Goal: Transaction & Acquisition: Subscribe to service/newsletter

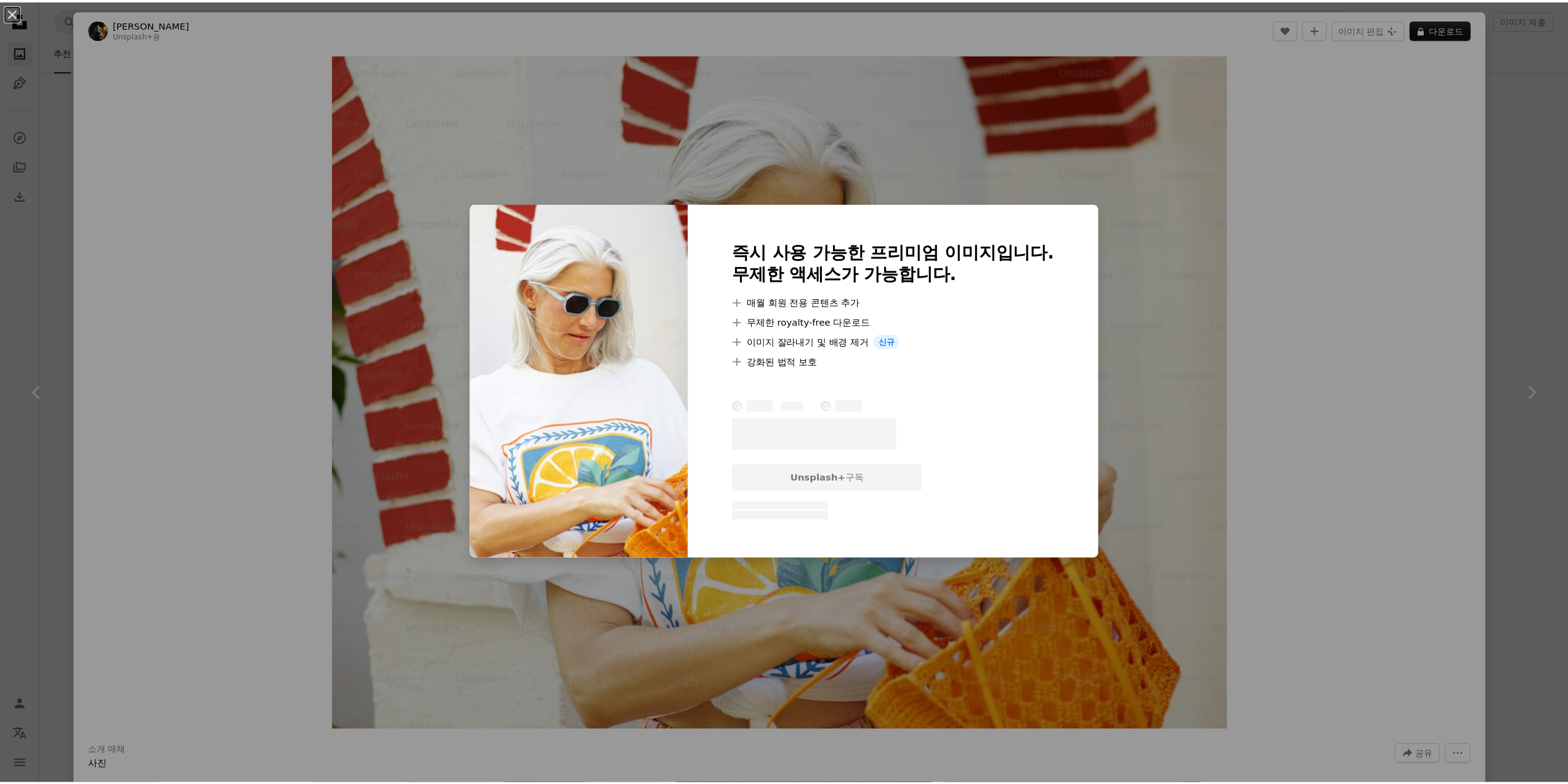
scroll to position [2220, 0]
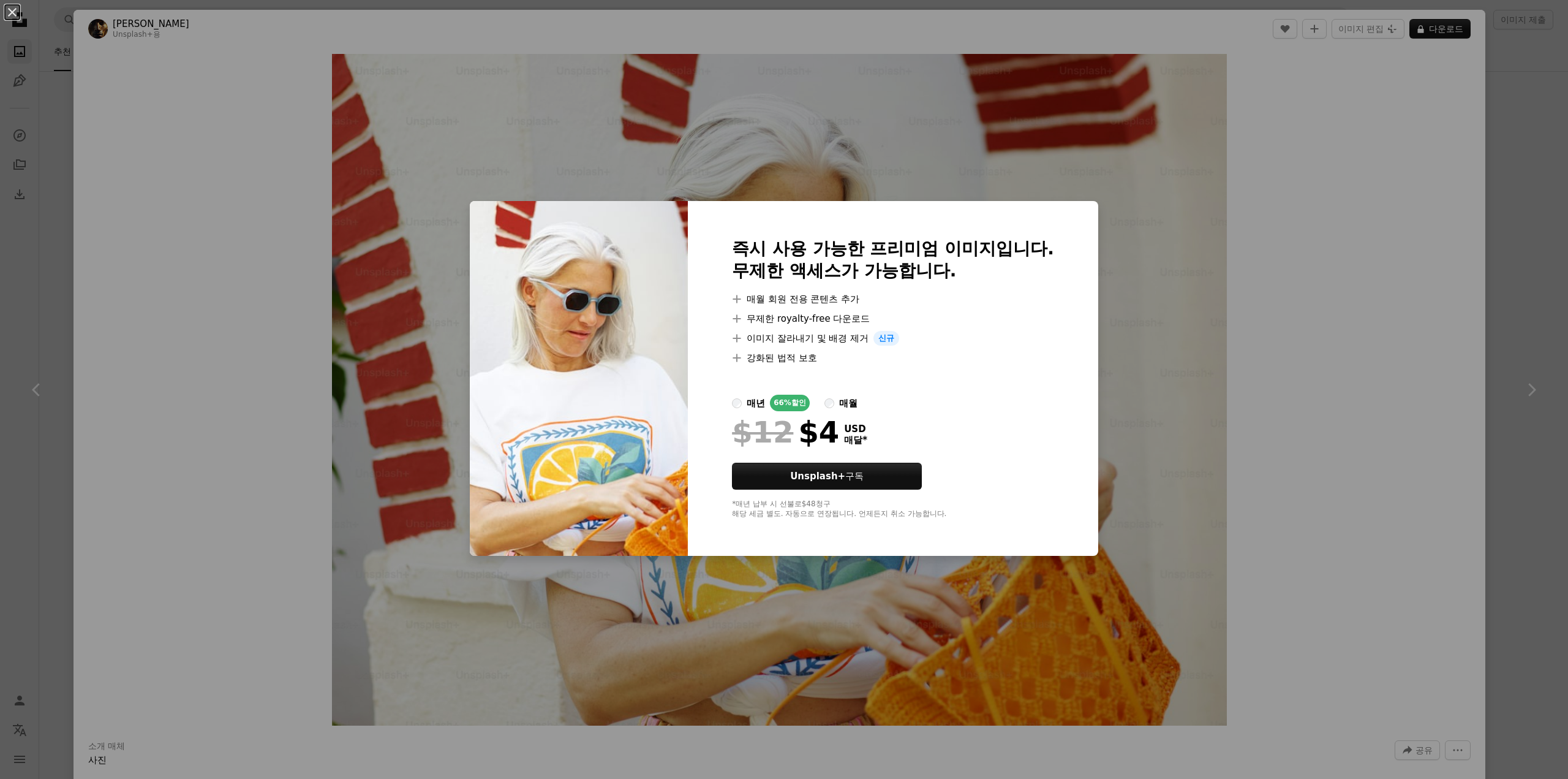
click at [830, 400] on label "매월" at bounding box center [841, 403] width 33 height 17
click at [1077, 415] on div "즉시 사용 가능한 프리미엄 이미지입니다. 무제한 액세스가 가능합니다. A plus sign 매월 회원 전용 콘텐츠 추가 A plus sign …" at bounding box center [893, 378] width 410 height 355
click at [979, 525] on div "즉시 사용 가능한 프리미엄 이미지입니다. 무제한 액세스가 가능합니다. A plus sign 매월 회원 전용 콘텐츠 추가 A plus sign …" at bounding box center [893, 378] width 410 height 355
click at [852, 512] on div "*매년 납부 시 선불로 $48 청구 해당 세금 별도. 자동으로 연장됩니다. 언제든지 취소 가능합니다." at bounding box center [893, 509] width 323 height 20
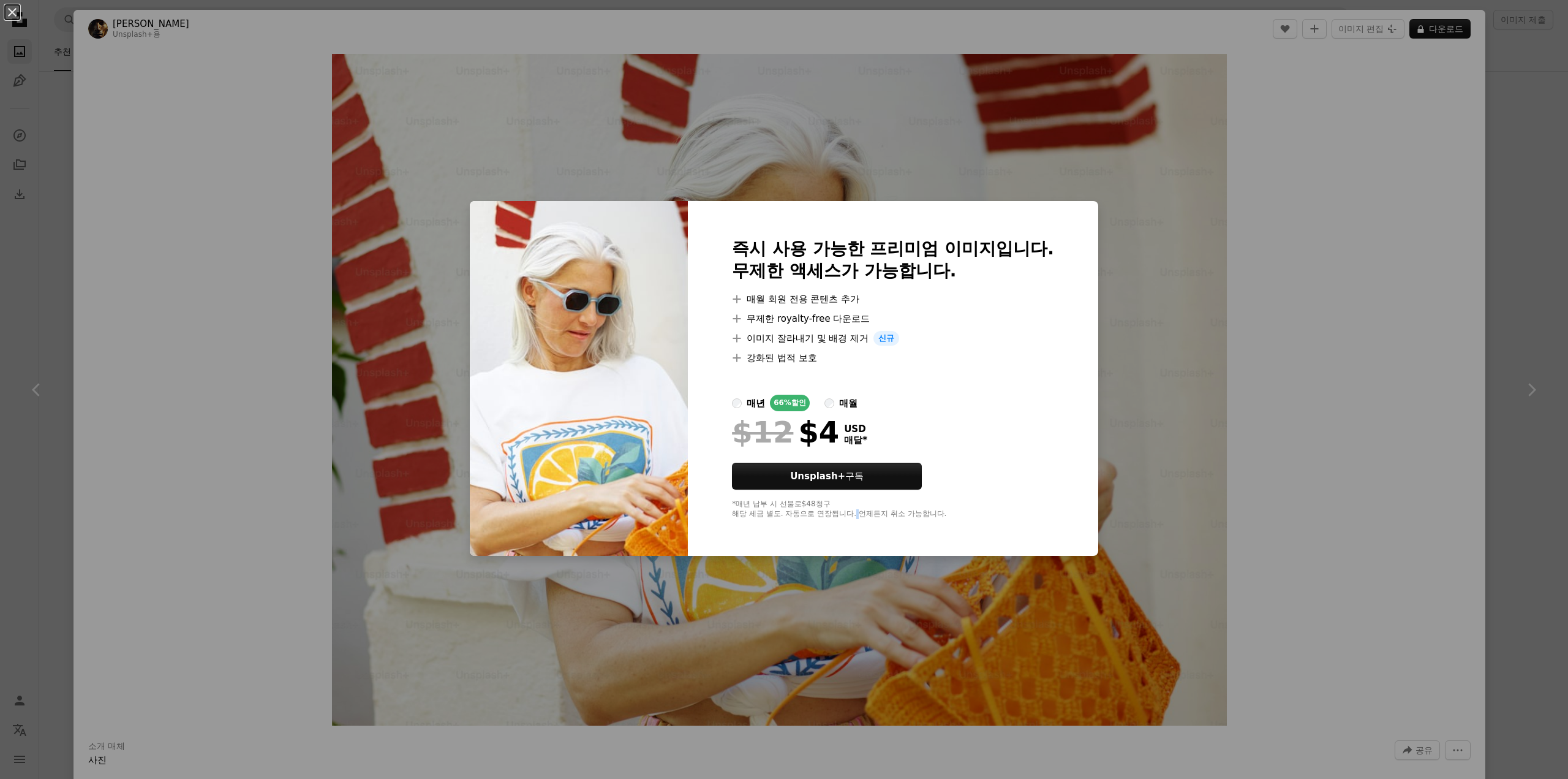
click at [852, 512] on div "*매년 납부 시 선불로 $48 청구 해당 세금 별도. 자동으로 연장됩니다. 언제든지 취소 가능합니다." at bounding box center [893, 509] width 323 height 20
click at [558, 250] on img at bounding box center [579, 378] width 218 height 355
click at [920, 243] on h2 "즉시 사용 가능한 프리미엄 이미지입니다. 무제한 액세스가 가능합니다." at bounding box center [893, 259] width 323 height 44
click at [1368, 303] on div "An X shape 즉시 사용 가능한 프리미엄 이미지입니다. 무제한 액세스가 가능합니다. A plus sign 매월 회원 전용 콘텐츠 추가 A…" at bounding box center [784, 390] width 1568 height 779
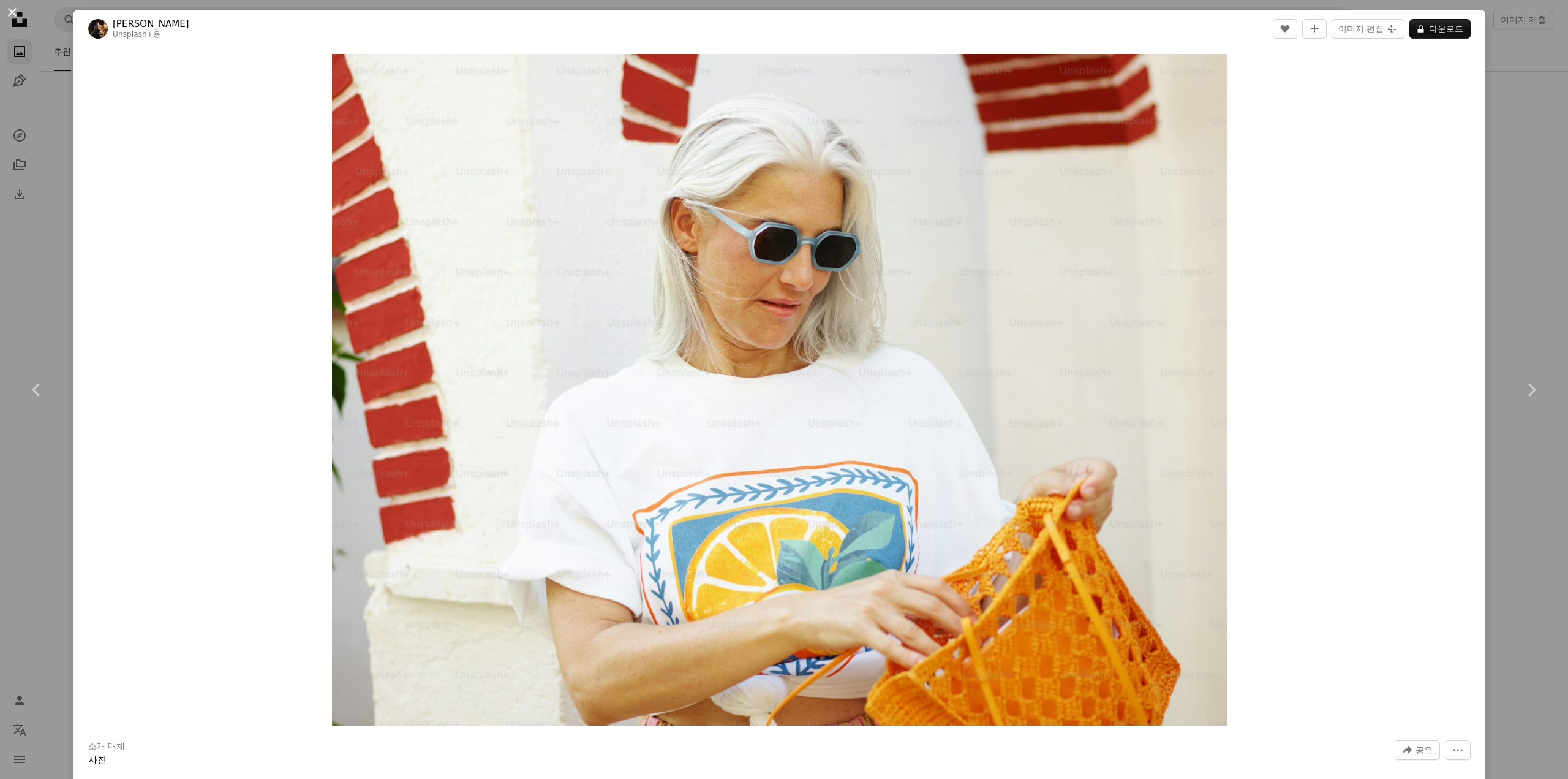
click at [17, 11] on button "An X shape" at bounding box center [12, 12] width 14 height 14
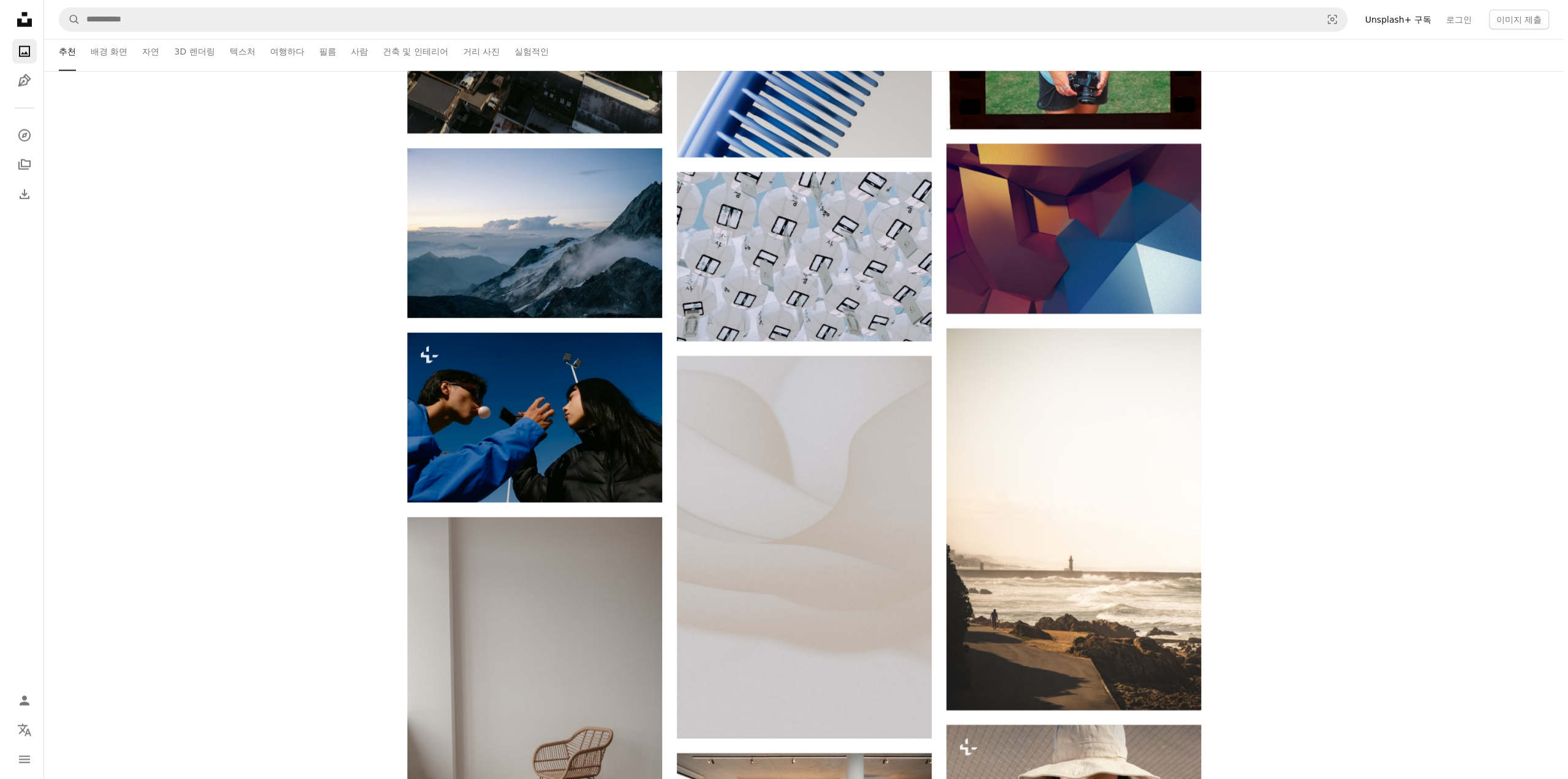
scroll to position [3308, 0]
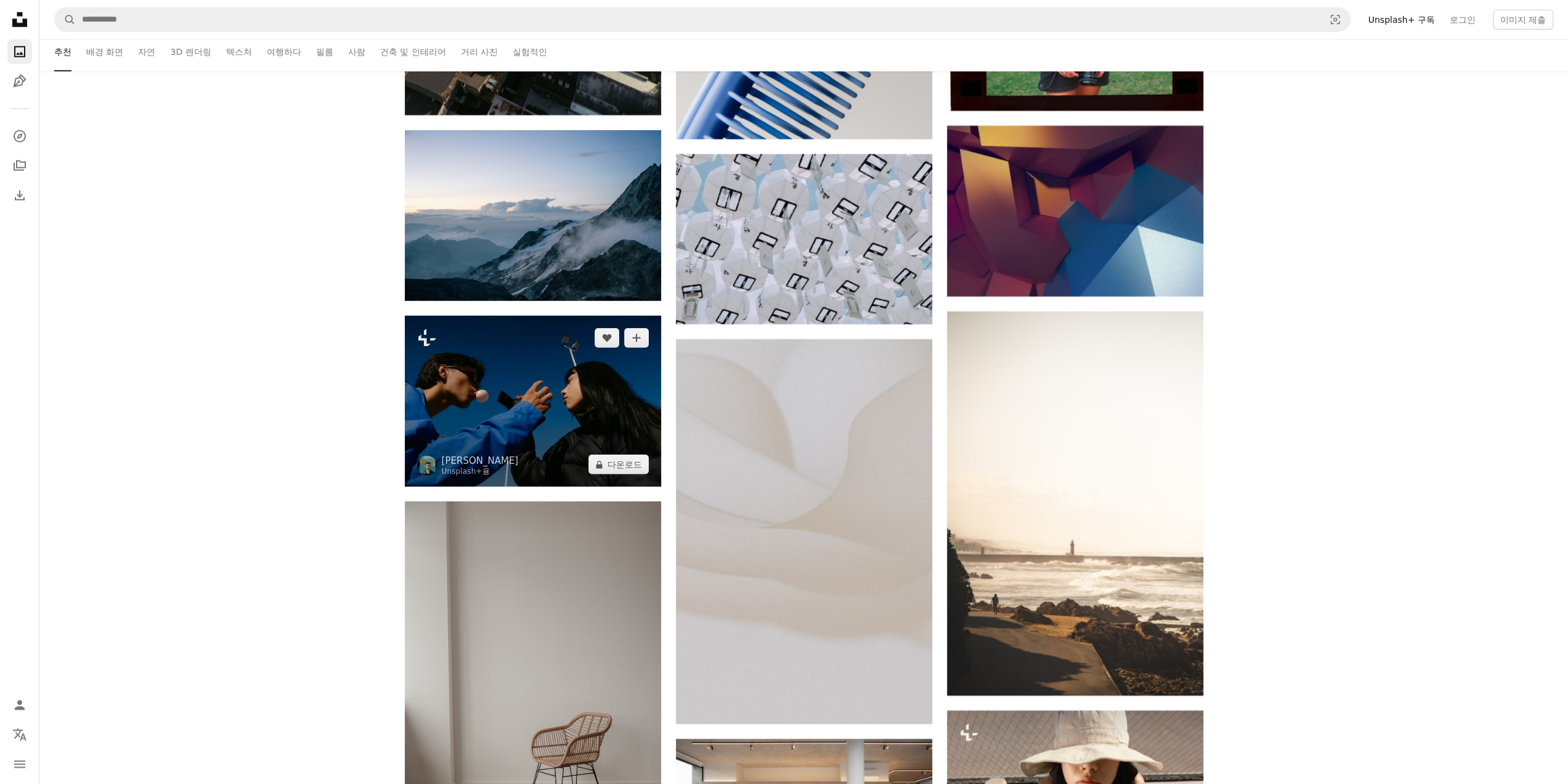
click at [611, 443] on img at bounding box center [533, 401] width 256 height 171
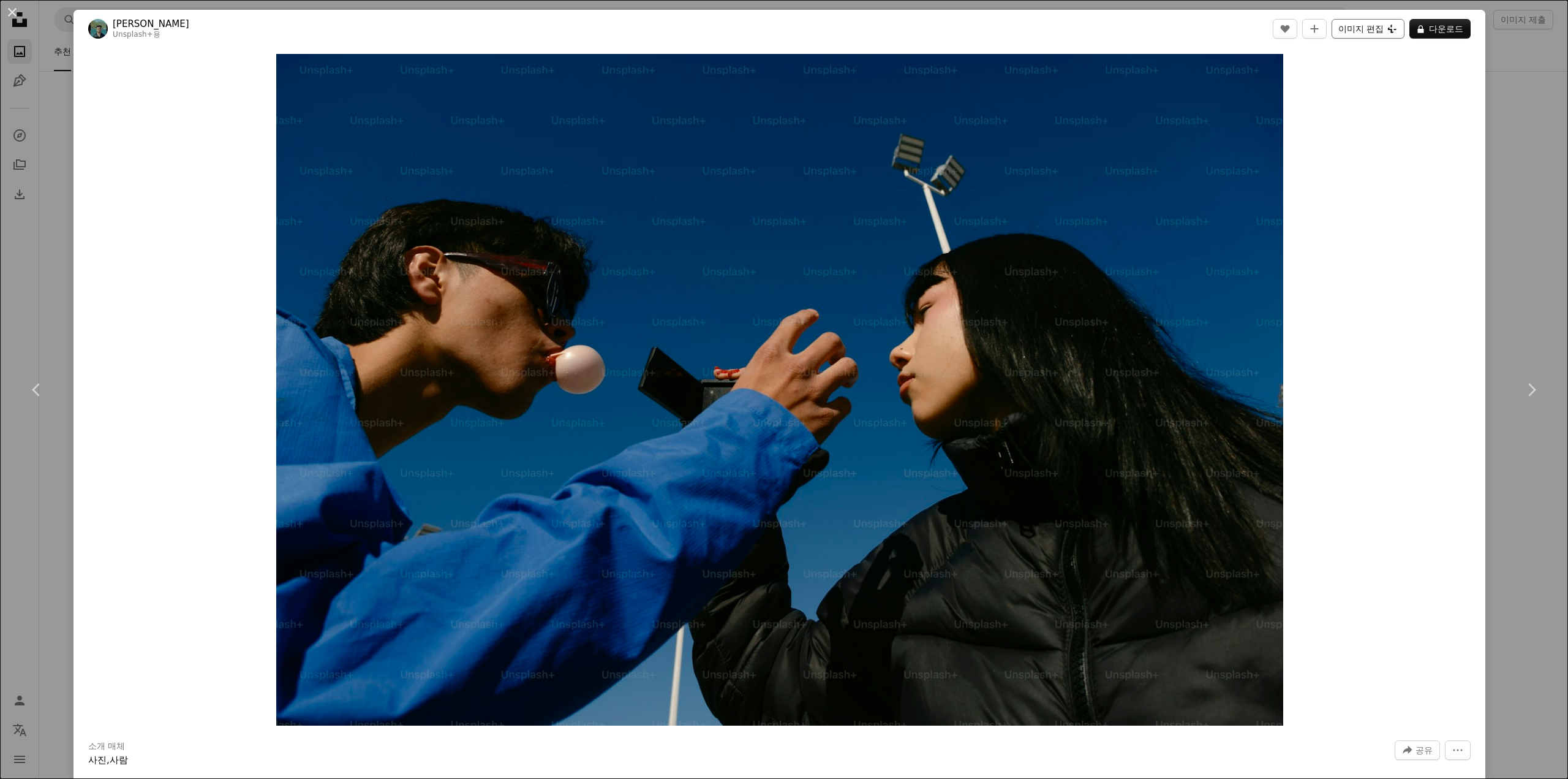
click at [1388, 29] on icon at bounding box center [1393, 29] width 9 height 9
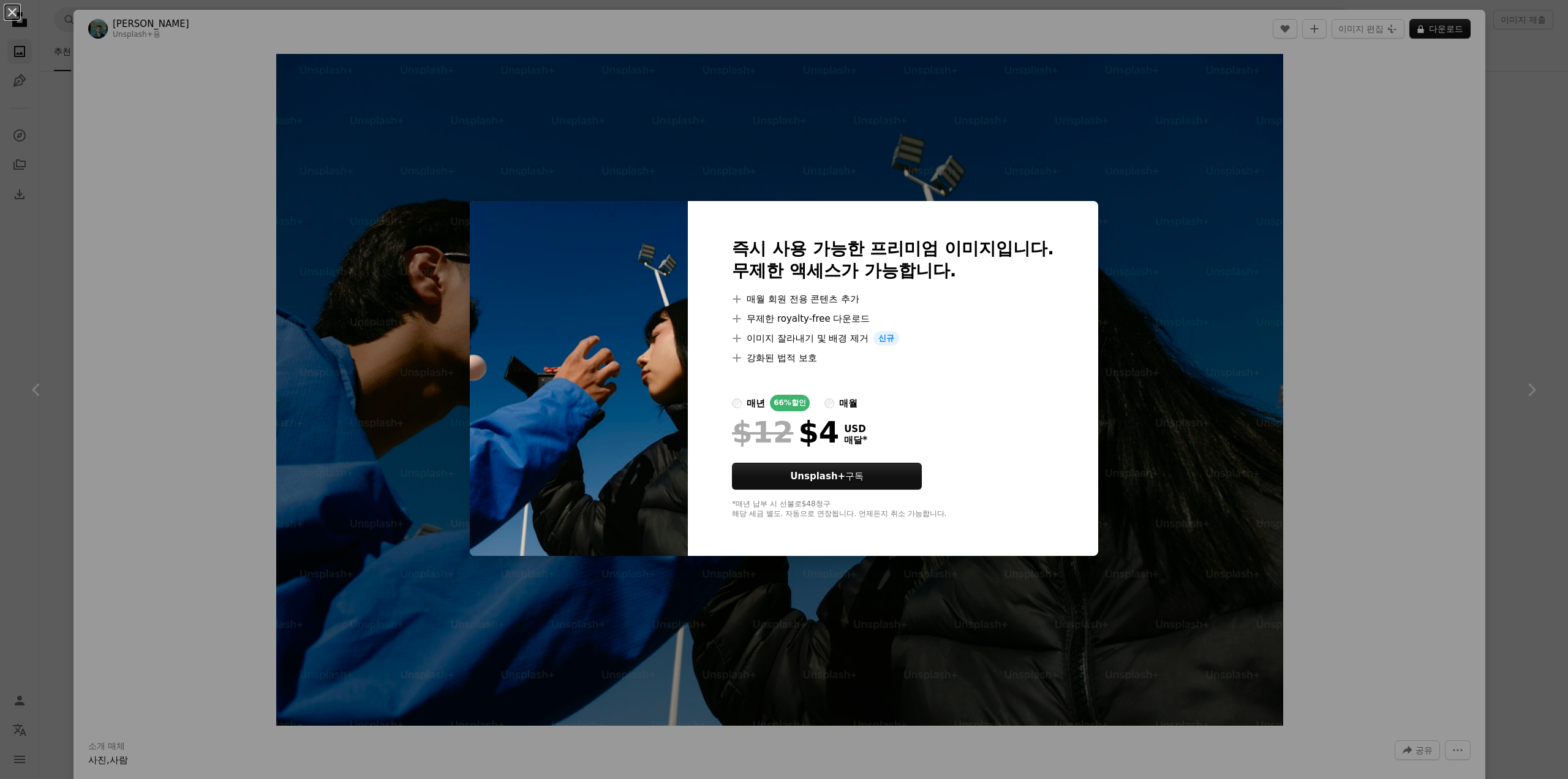
click at [1236, 328] on div "An X shape 즉시 사용 가능한 프리미엄 이미지입니다. 무제한 액세스가 가능합니다. A plus sign 매월 회원 전용 콘텐츠 추가 A…" at bounding box center [784, 390] width 1568 height 779
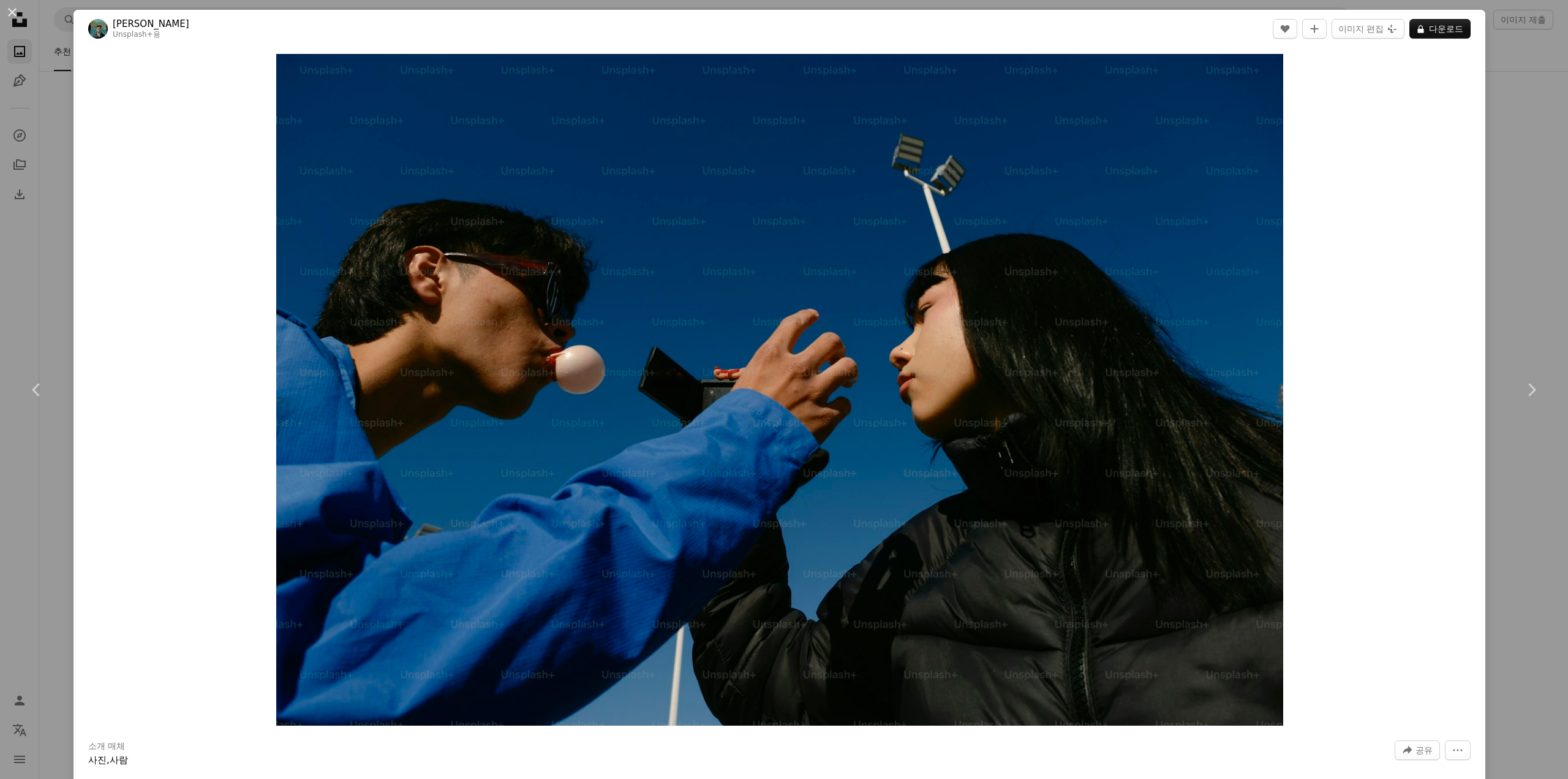
click at [1513, 29] on div "An X shape Chevron left Chevron right [PERSON_NAME] Unsplash+ 용 A heart A plus …" at bounding box center [784, 390] width 1568 height 779
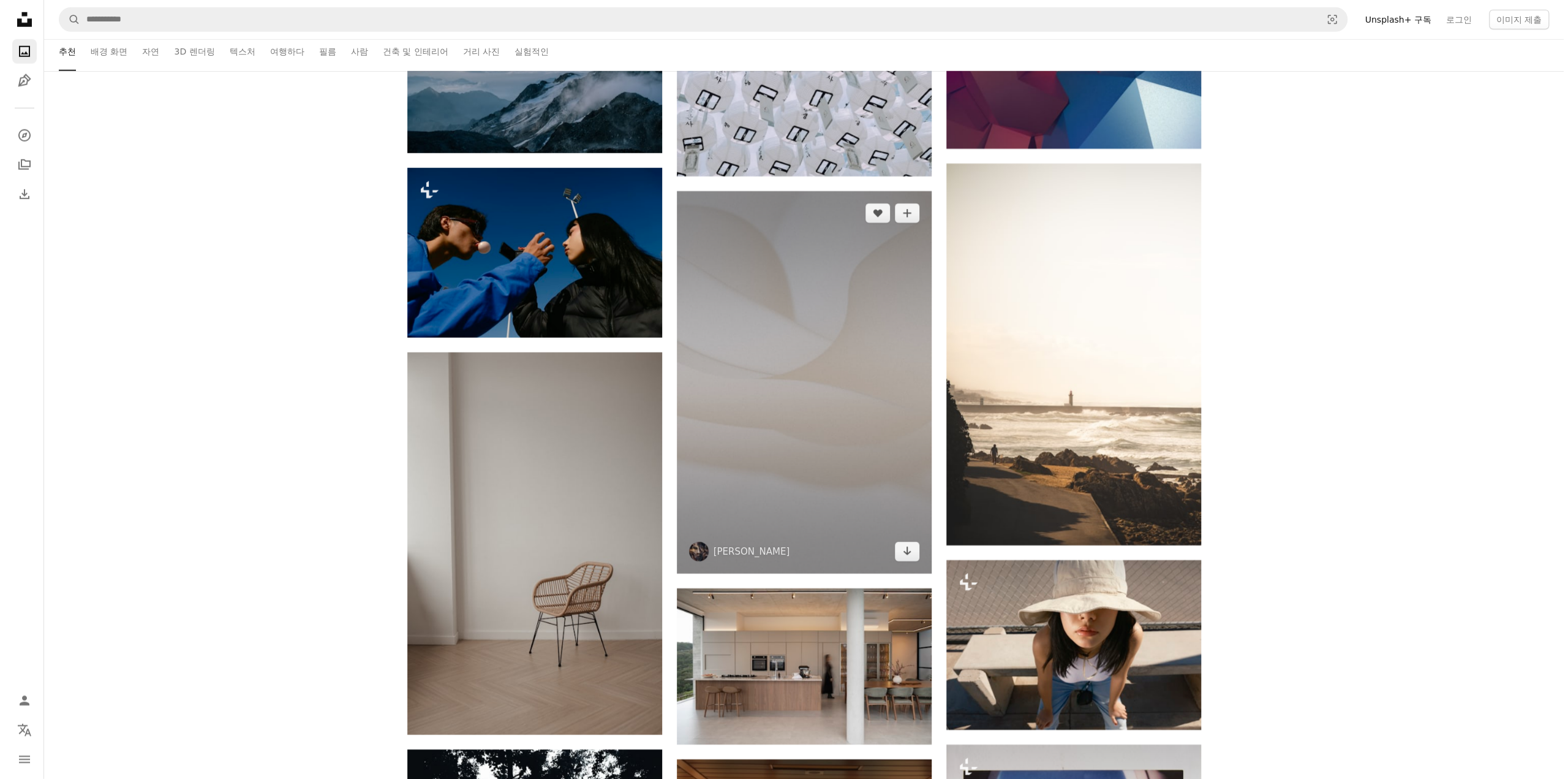
scroll to position [3430, 0]
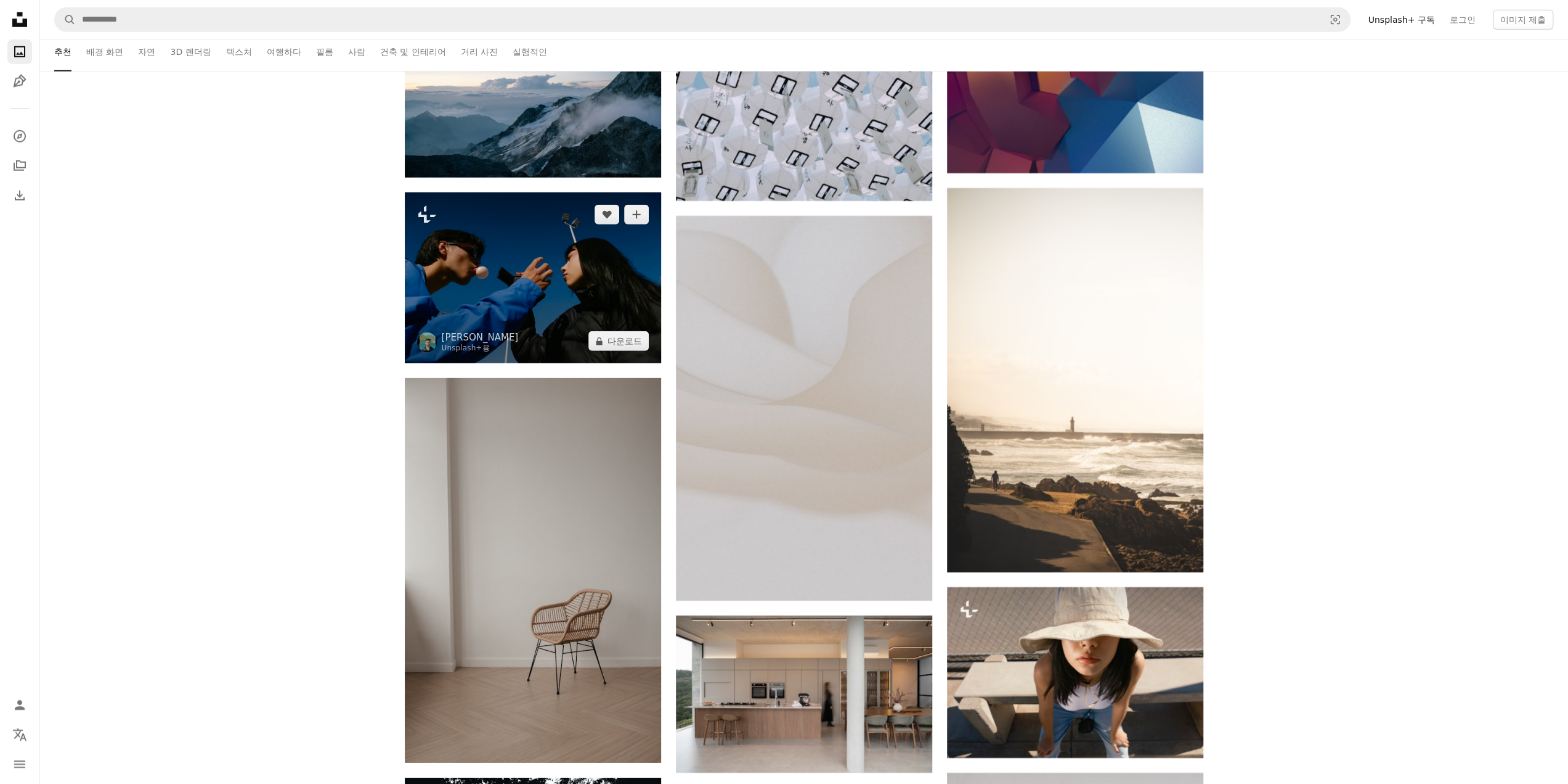
click at [571, 285] on img at bounding box center [533, 278] width 256 height 171
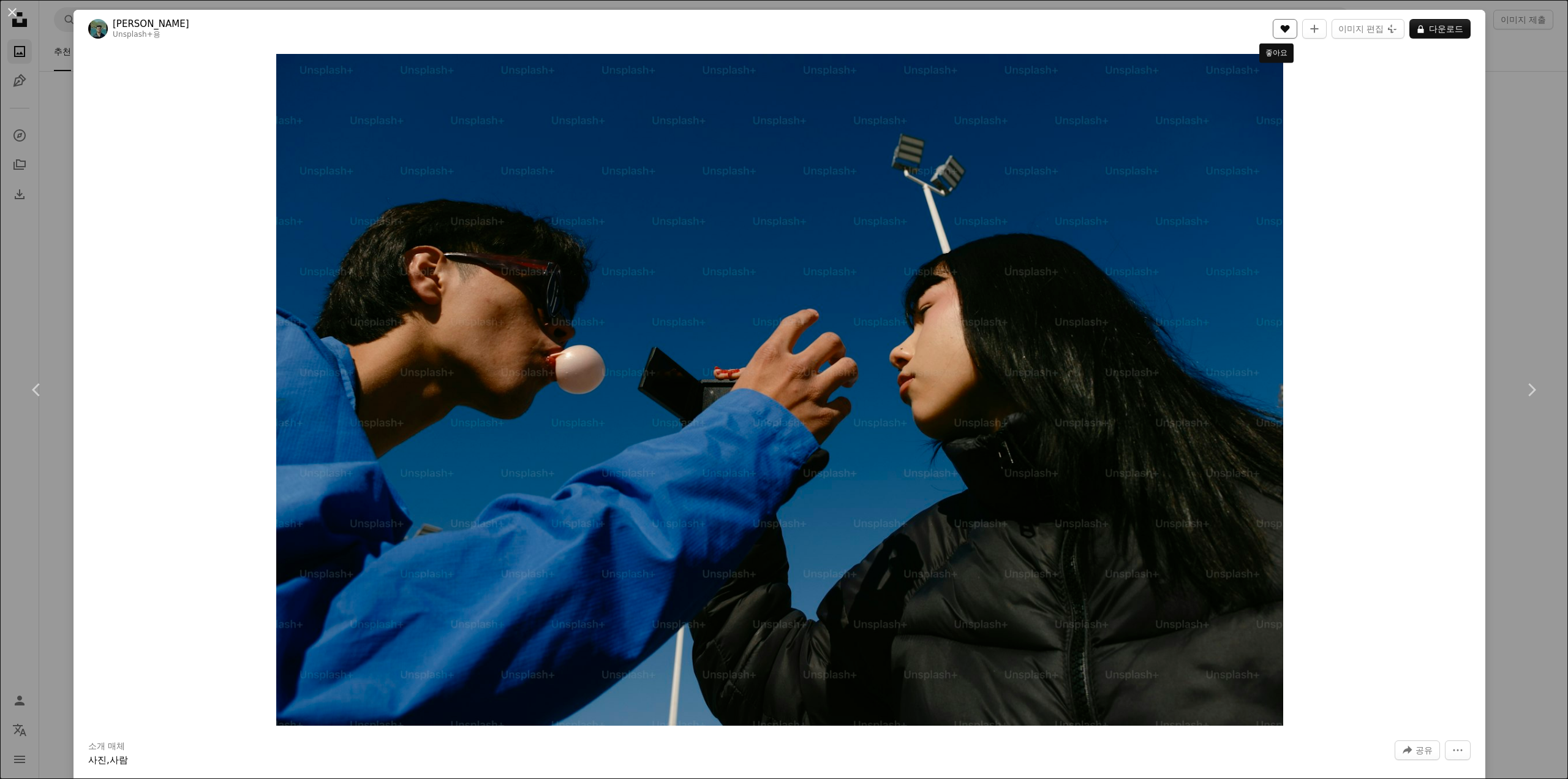
click at [1287, 24] on button "A heart" at bounding box center [1285, 29] width 24 height 20
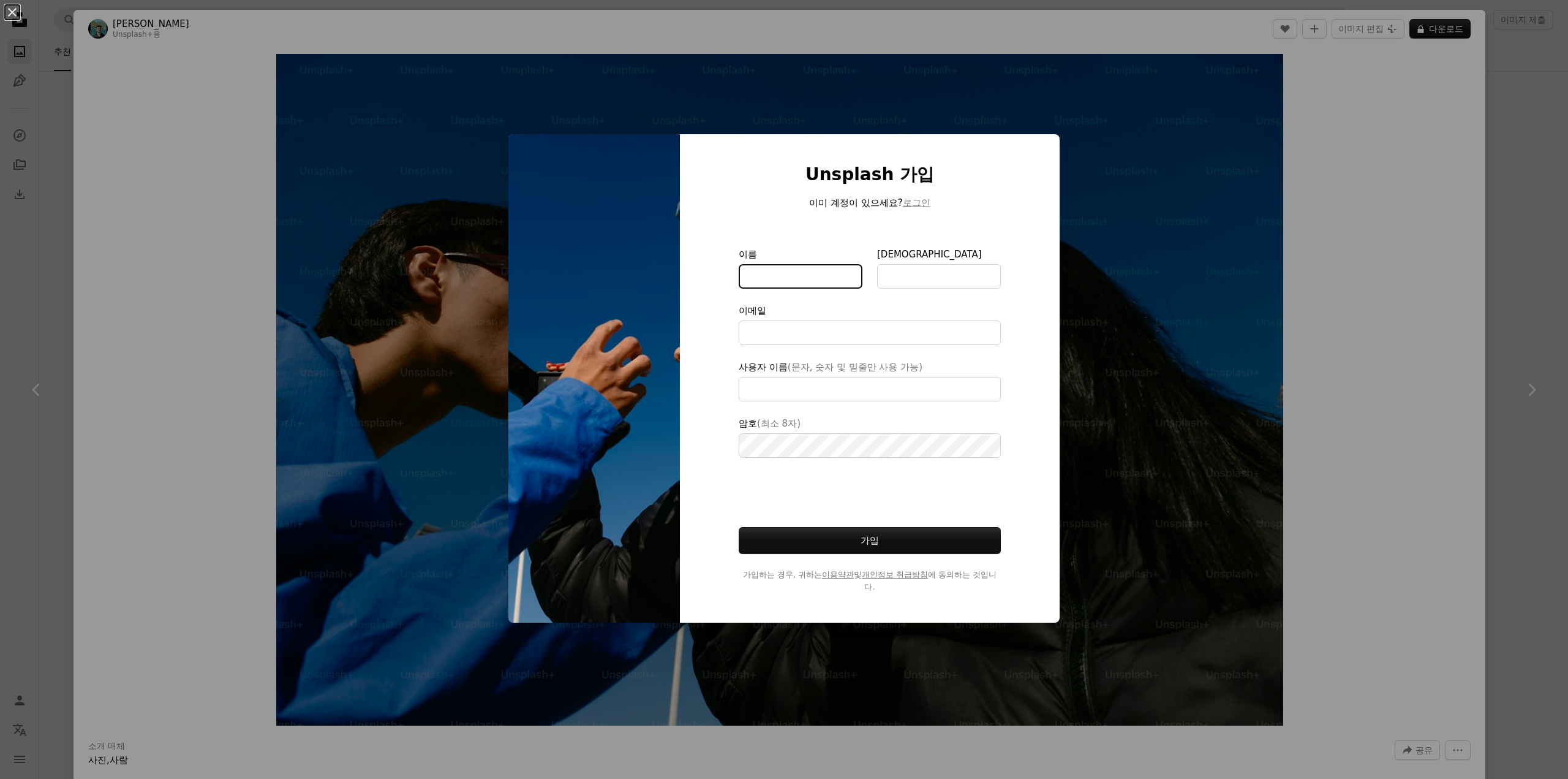
type input "**********"
click at [802, 275] on input "이름" at bounding box center [801, 276] width 124 height 24
type input "**"
click at [916, 283] on input "[DEMOGRAPHIC_DATA]" at bounding box center [939, 276] width 124 height 24
type input "*"
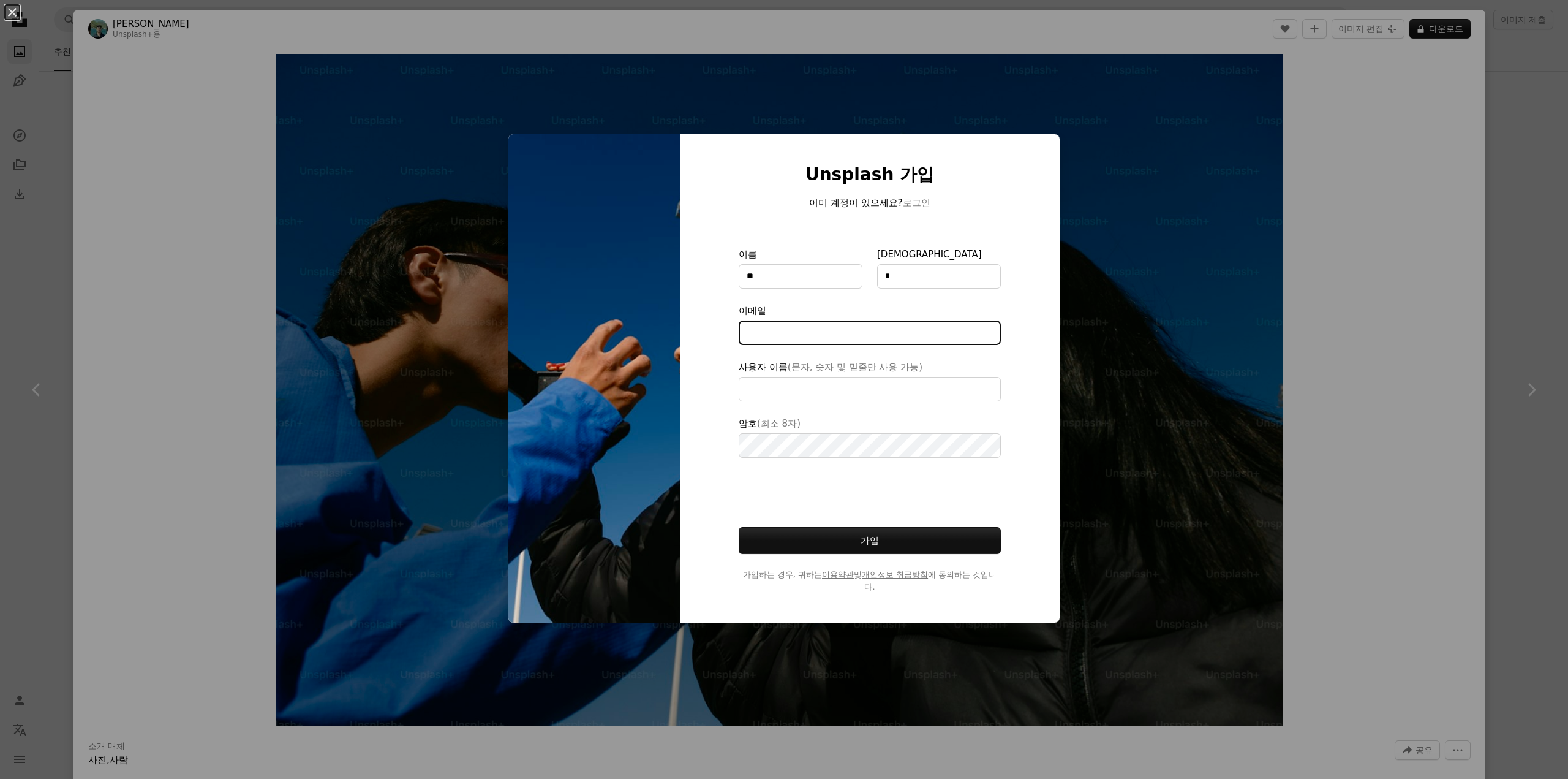
click at [814, 334] on input "이메일" at bounding box center [869, 332] width 262 height 24
type input "**********"
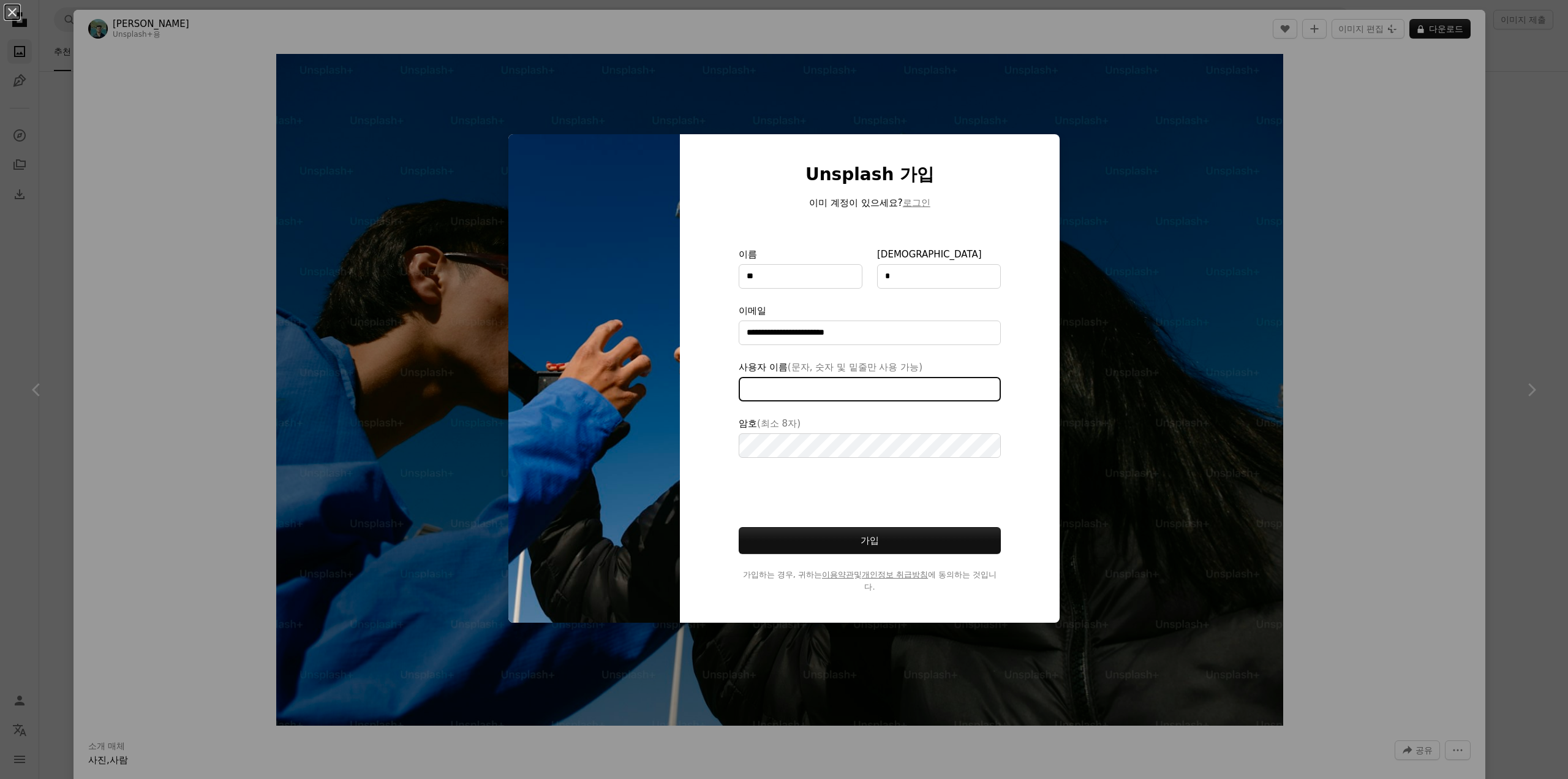
click at [830, 390] on input "사용자 이름 (문자, 숫자 및 밑줄만 사용 가능)" at bounding box center [869, 389] width 262 height 24
type input "*"
type input "*******"
click at [882, 540] on button "가입" at bounding box center [869, 540] width 262 height 27
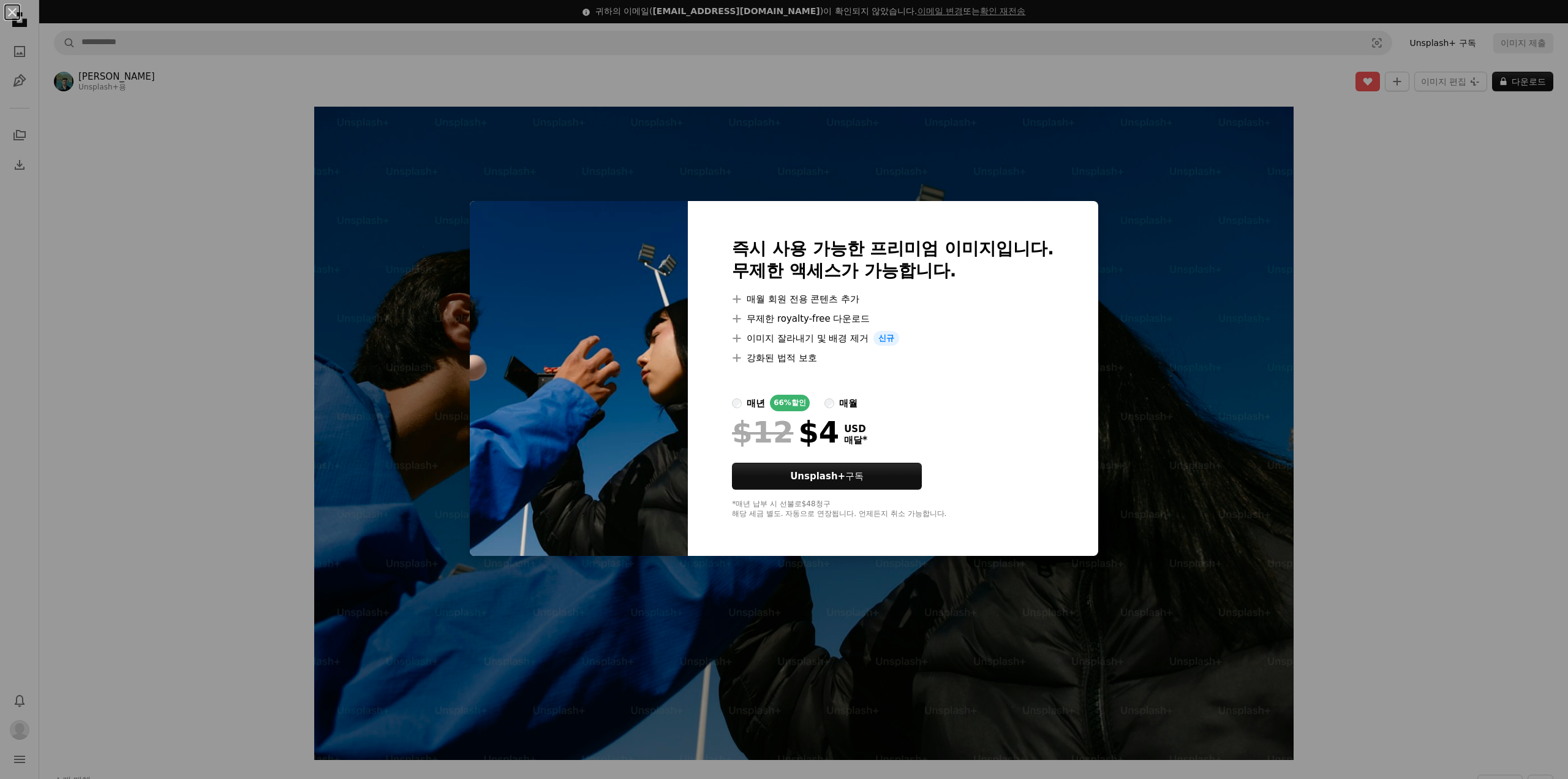
click at [1031, 324] on li "A plus sign 무제한 royalty-free 다운로드" at bounding box center [893, 318] width 323 height 14
click at [1153, 314] on div "An X shape 즉시 사용 가능한 프리미엄 이미지입니다. 무제한 액세스가 가능합니다. A plus sign 매월 회원 전용 콘텐츠 추가 A…" at bounding box center [784, 390] width 1568 height 779
